Goal: Navigation & Orientation: Find specific page/section

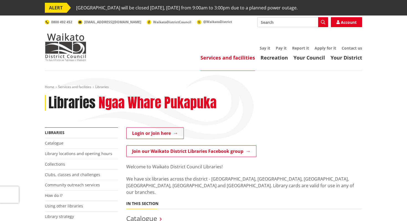
scroll to position [27, 0]
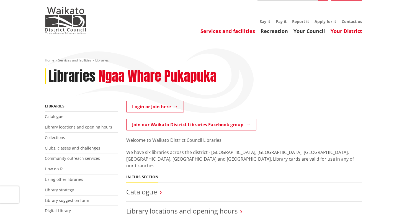
click at [336, 30] on link "Your District" at bounding box center [347, 31] width 32 height 7
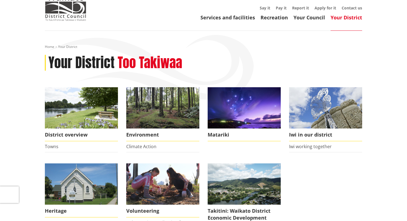
scroll to position [46, 0]
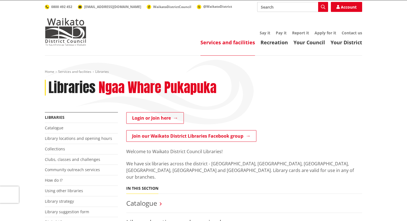
scroll to position [10, 0]
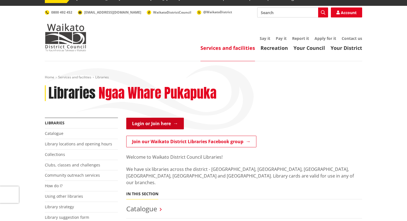
click at [144, 124] on link "Login or Join here" at bounding box center [155, 124] width 58 height 12
